Goal: Information Seeking & Learning: Check status

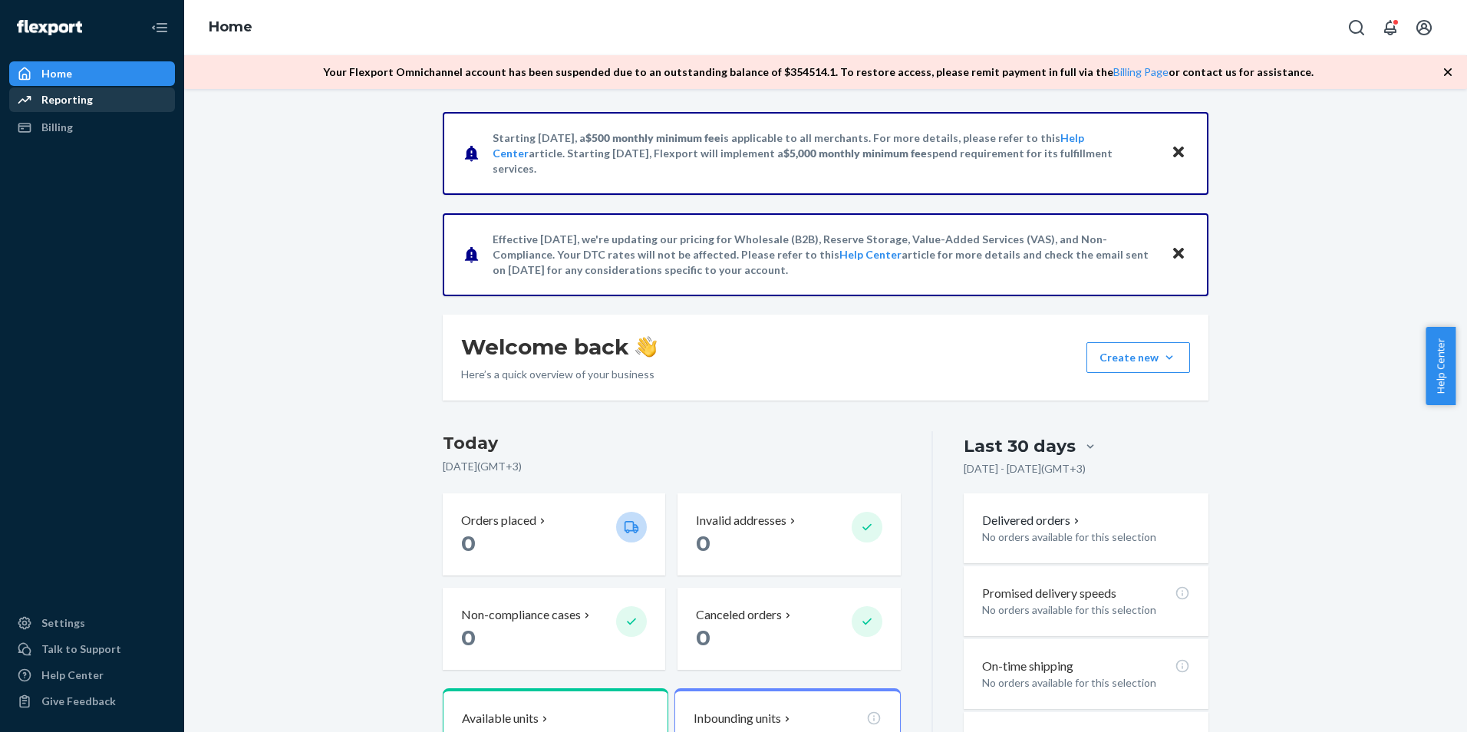
click at [56, 104] on div "Reporting" at bounding box center [66, 99] width 51 height 15
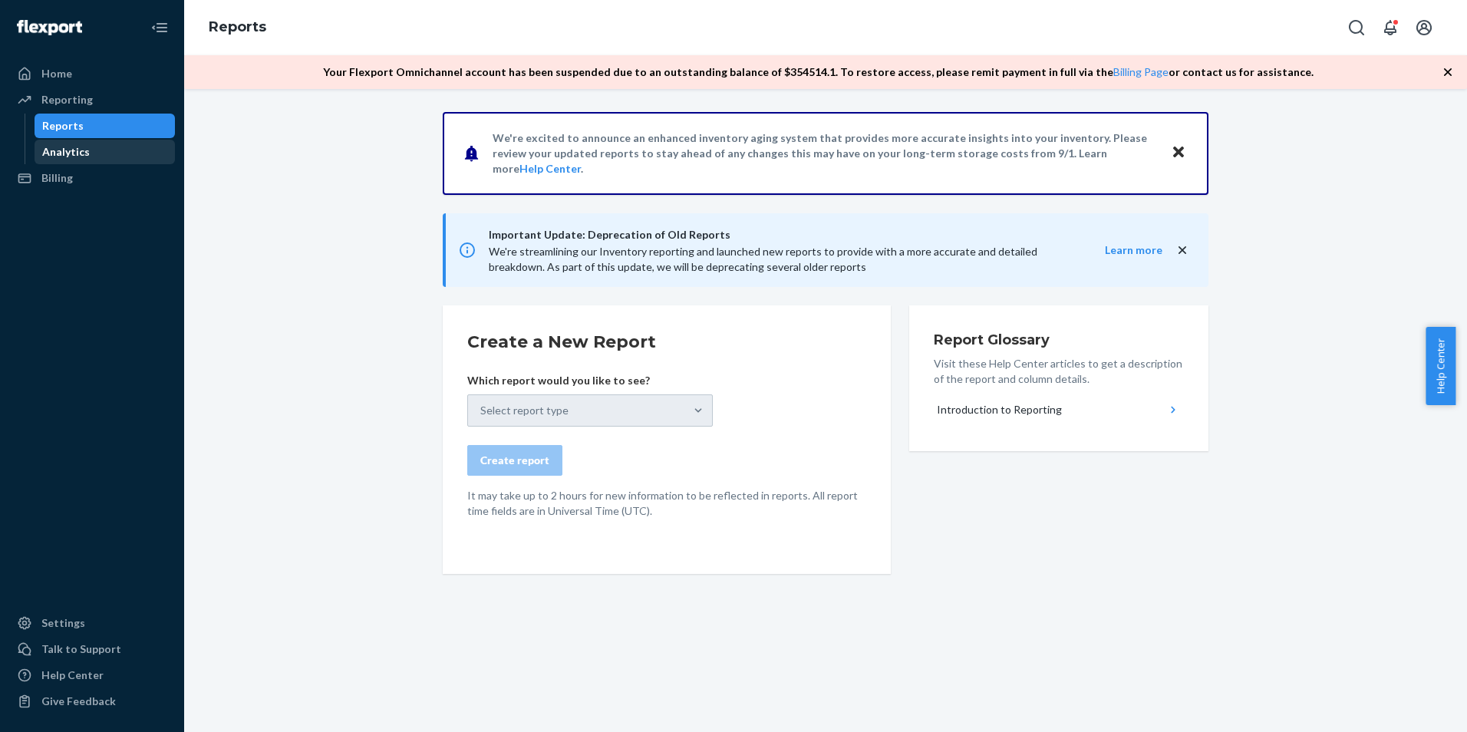
click at [78, 156] on div "Analytics" at bounding box center [66, 151] width 48 height 15
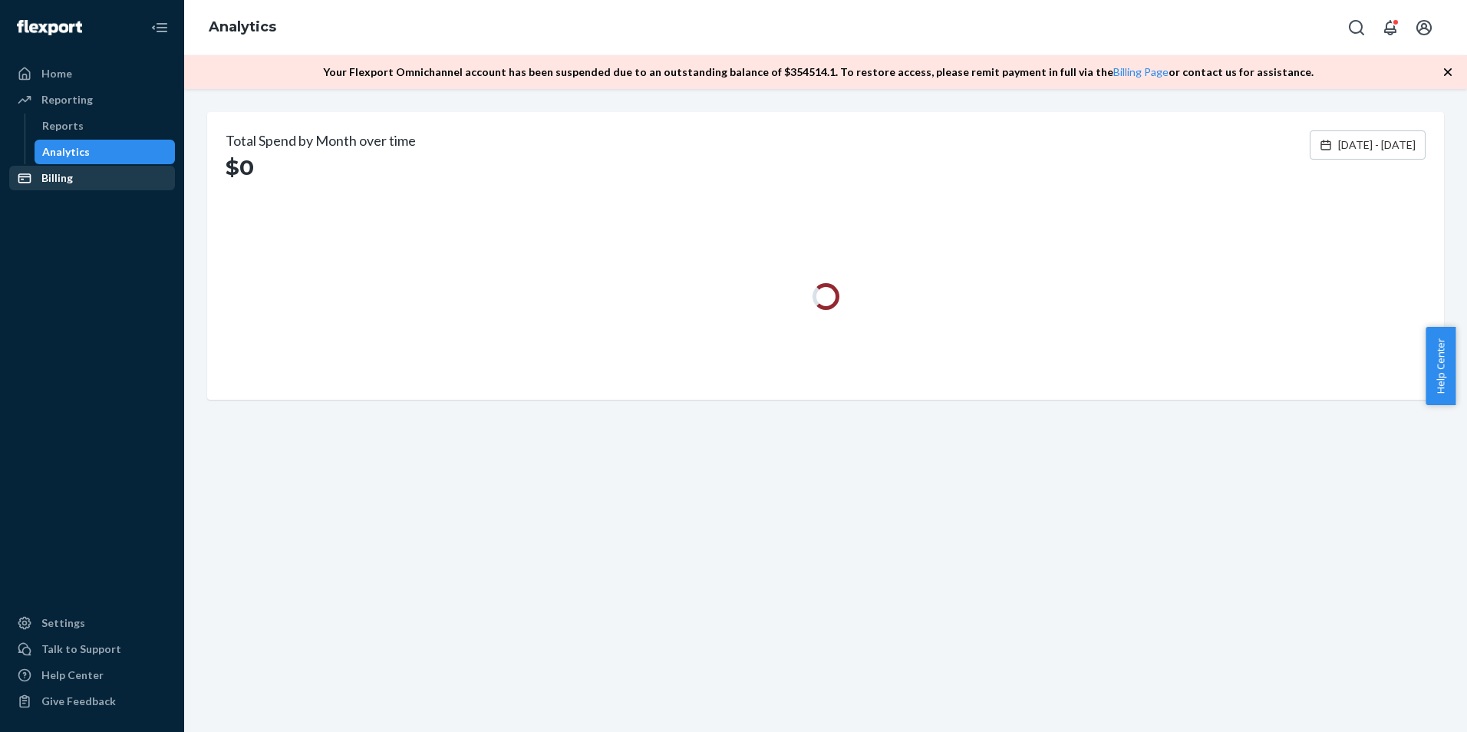
click at [77, 171] on div "Billing" at bounding box center [92, 177] width 163 height 21
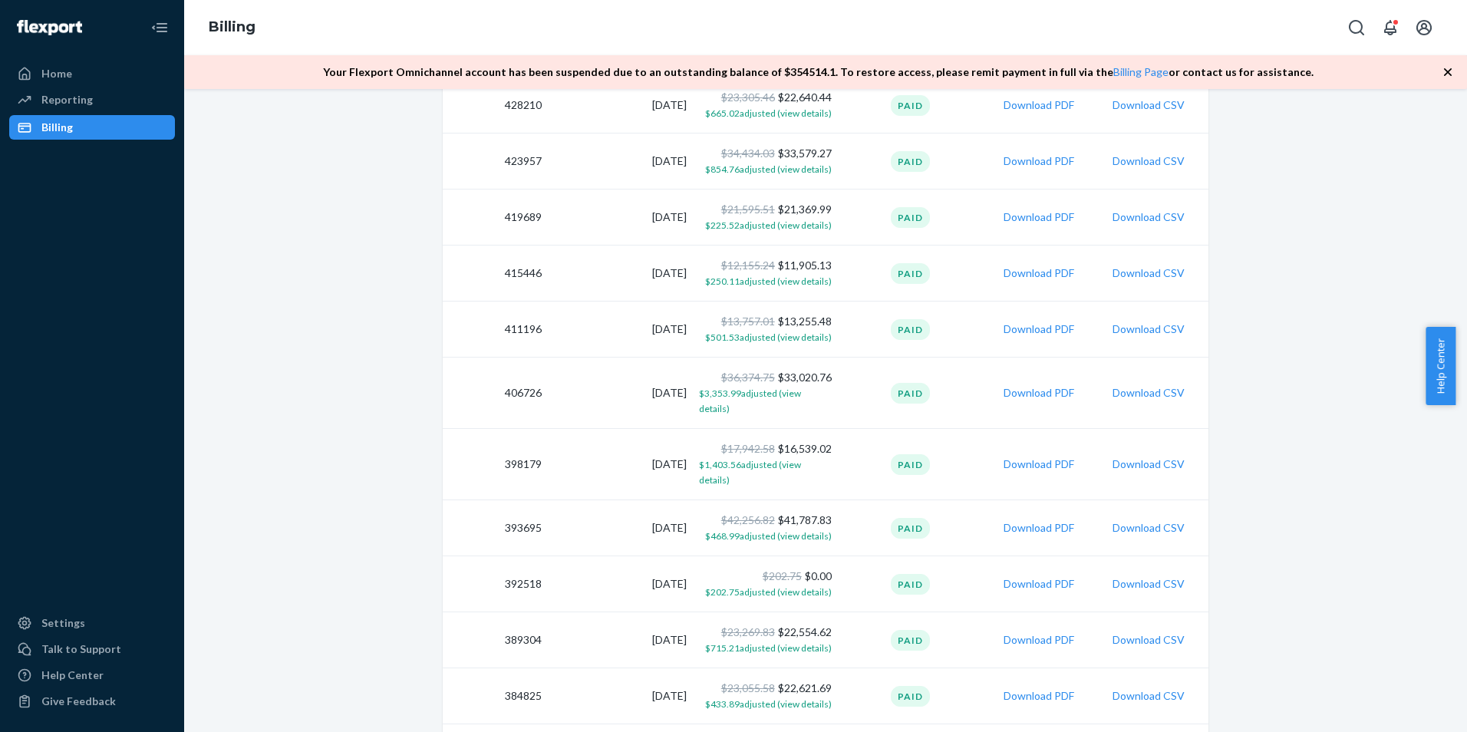
scroll to position [2545, 0]
click at [765, 531] on span "$468.99 adjusted (view details)" at bounding box center [768, 537] width 127 height 12
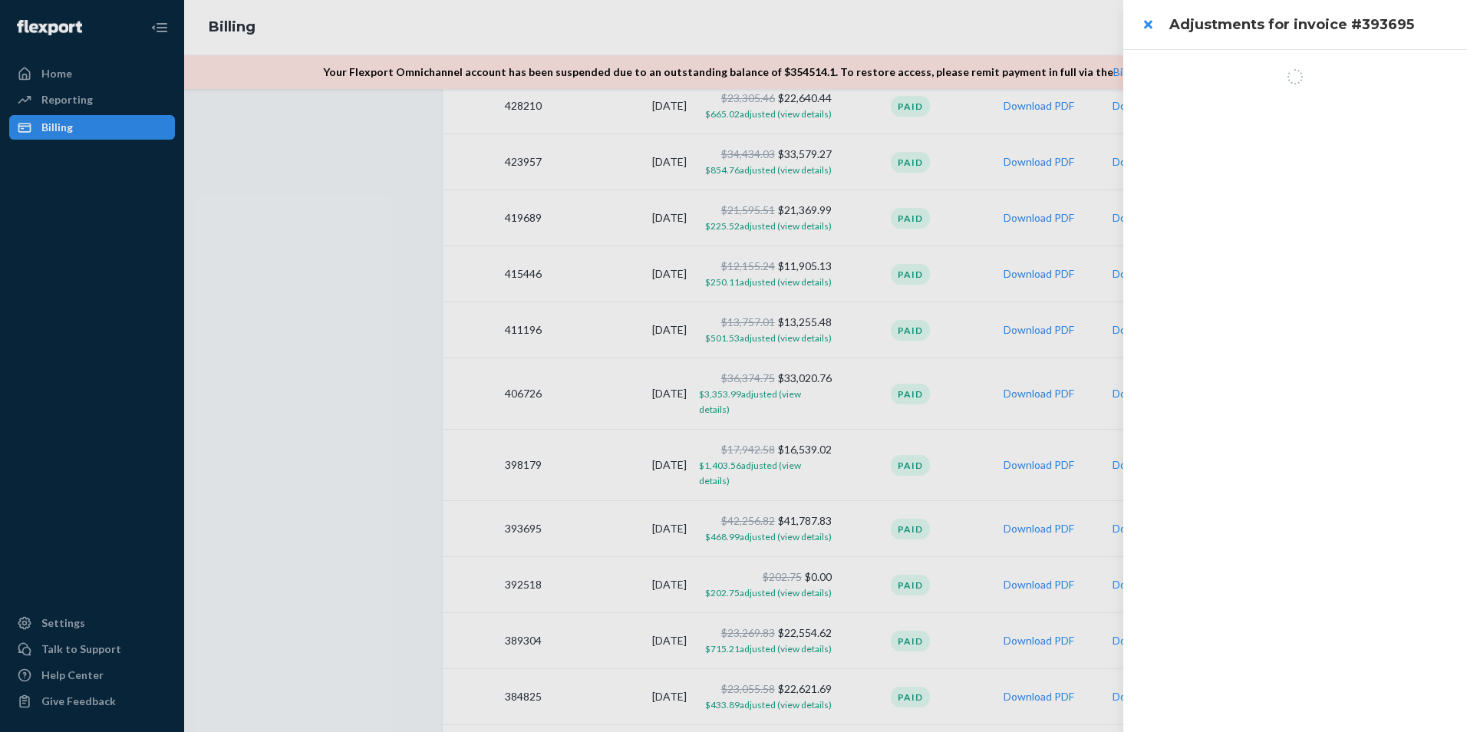
click at [389, 156] on div at bounding box center [733, 366] width 1467 height 732
